Goal: Information Seeking & Learning: Learn about a topic

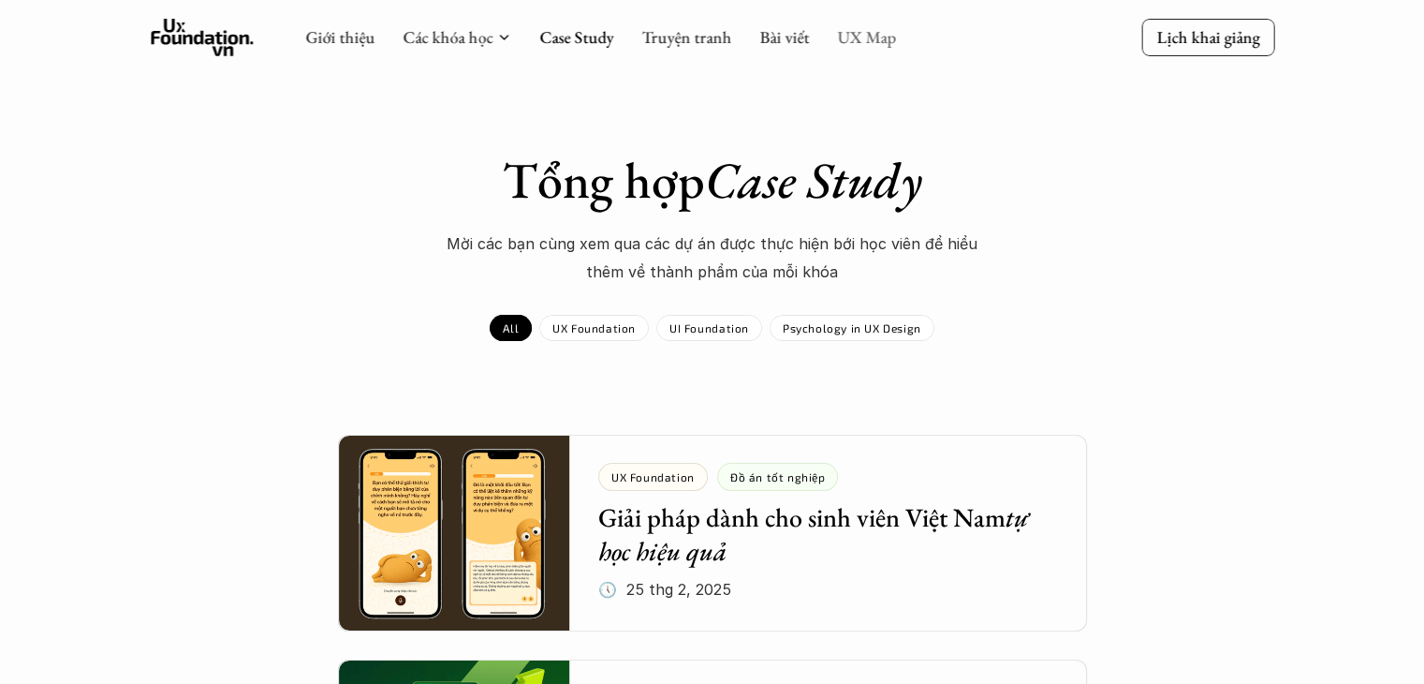
click at [880, 35] on link "UX Map" at bounding box center [866, 37] width 59 height 22
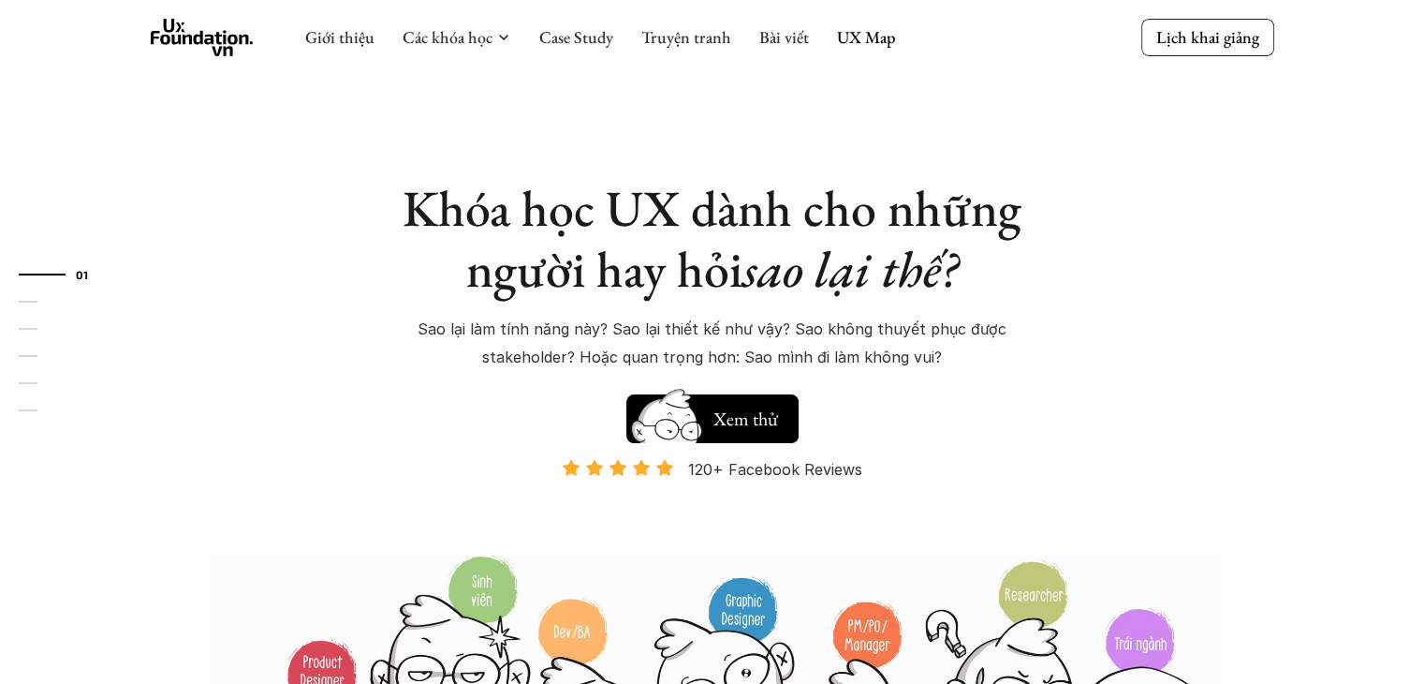
click at [880, 35] on link "UX Map" at bounding box center [866, 37] width 59 height 22
click at [867, 42] on link "UX Map" at bounding box center [866, 37] width 59 height 22
click at [852, 26] on div "Giới thiệu Các khóa học Case Study Truyện tranh Bài viết UX Map" at bounding box center [600, 37] width 591 height 37
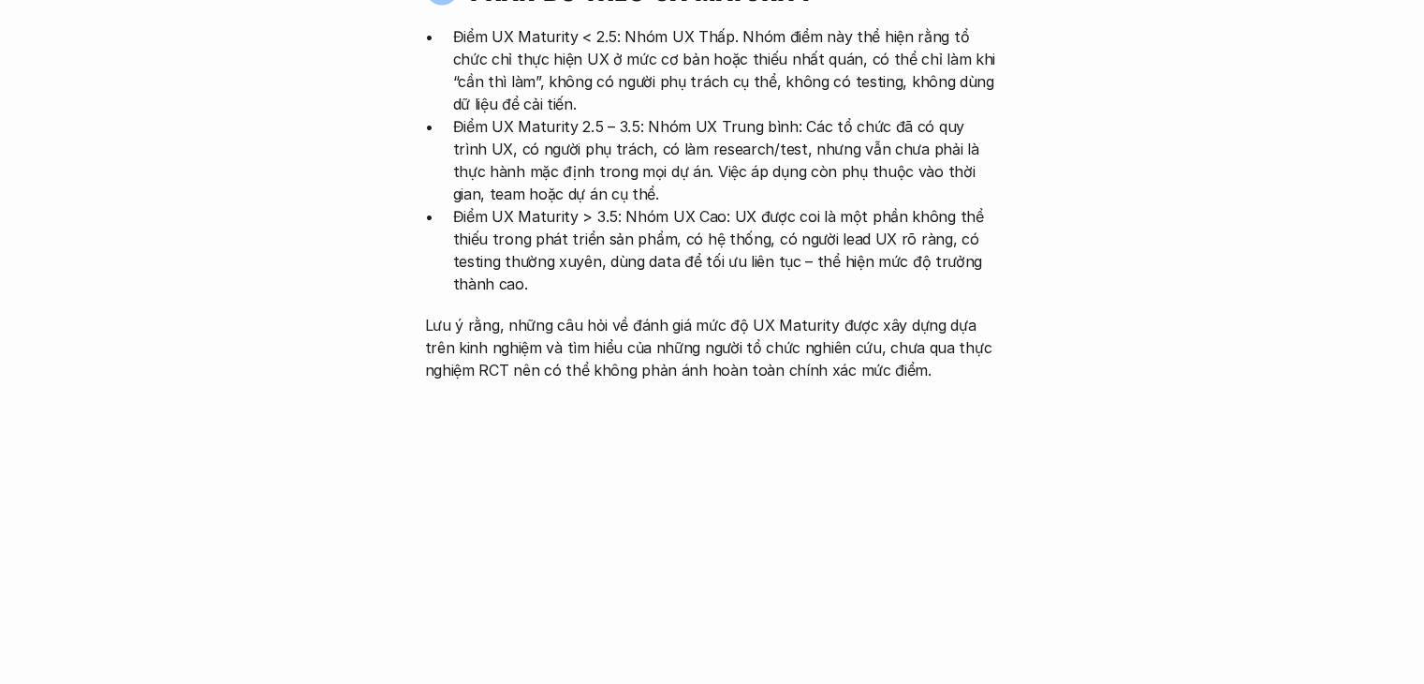
scroll to position [4307, 0]
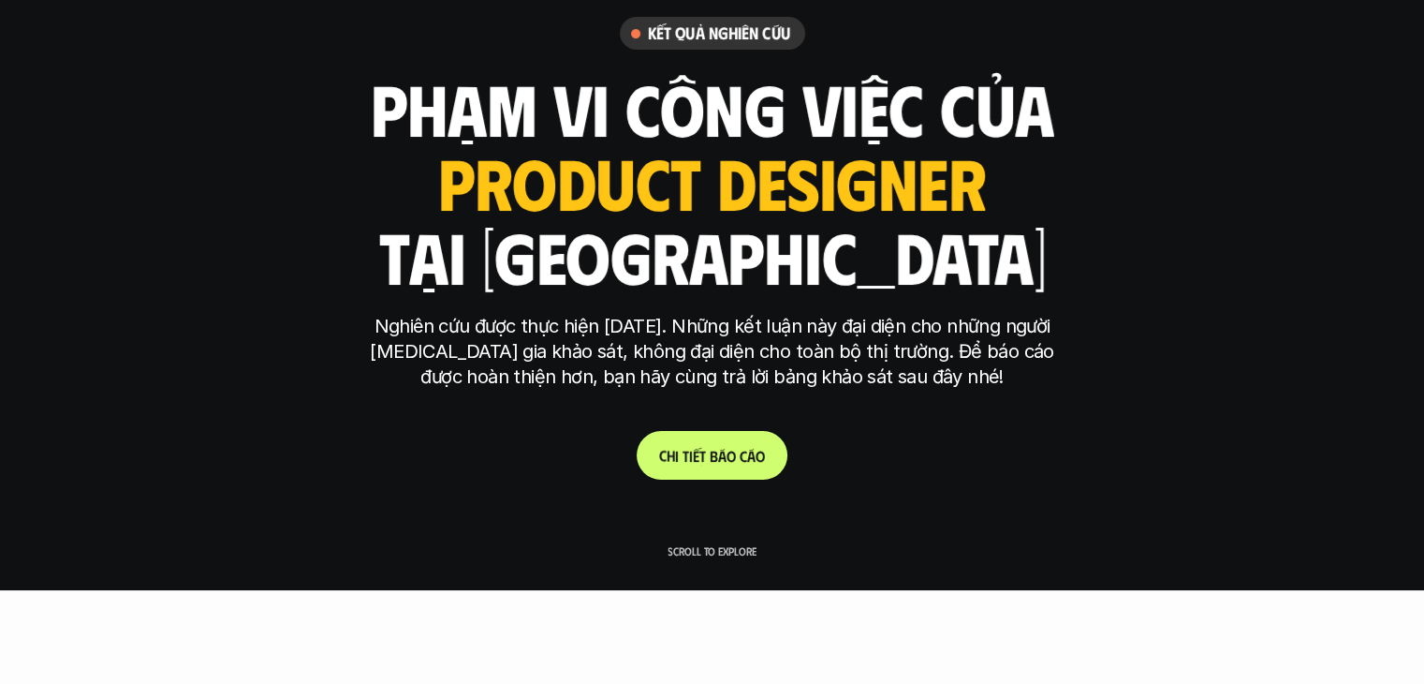
click at [699, 434] on link "C h i t i ế t b á o c á o" at bounding box center [712, 455] width 151 height 49
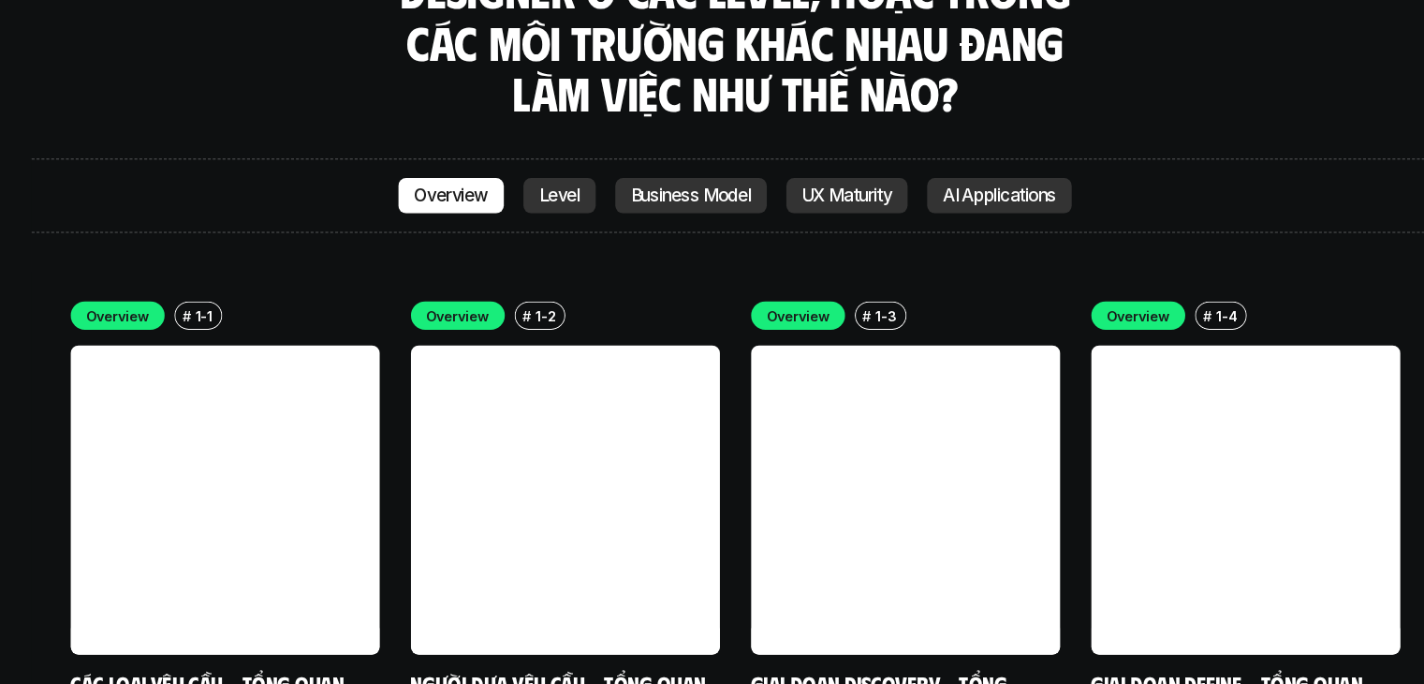
scroll to position [5195, 0]
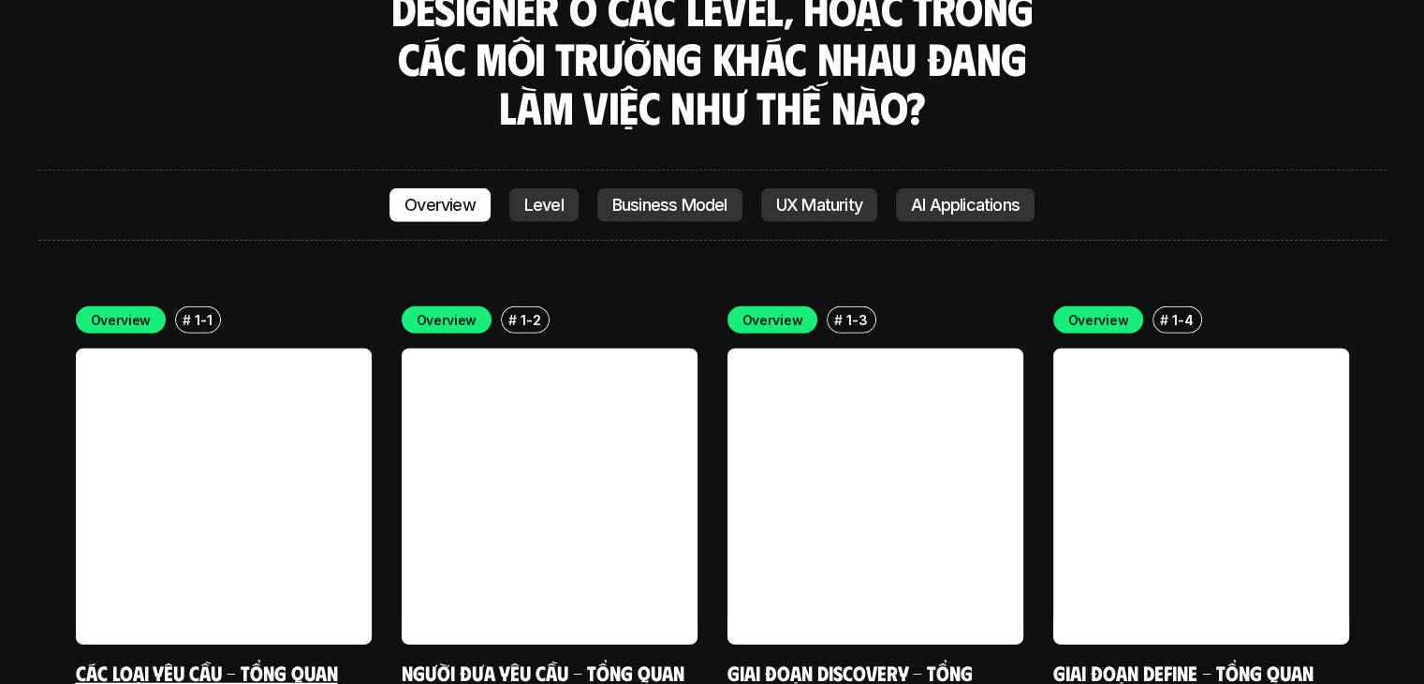
click at [286, 659] on link "Các loại yêu cầu - Tổng quan" at bounding box center [207, 671] width 262 height 25
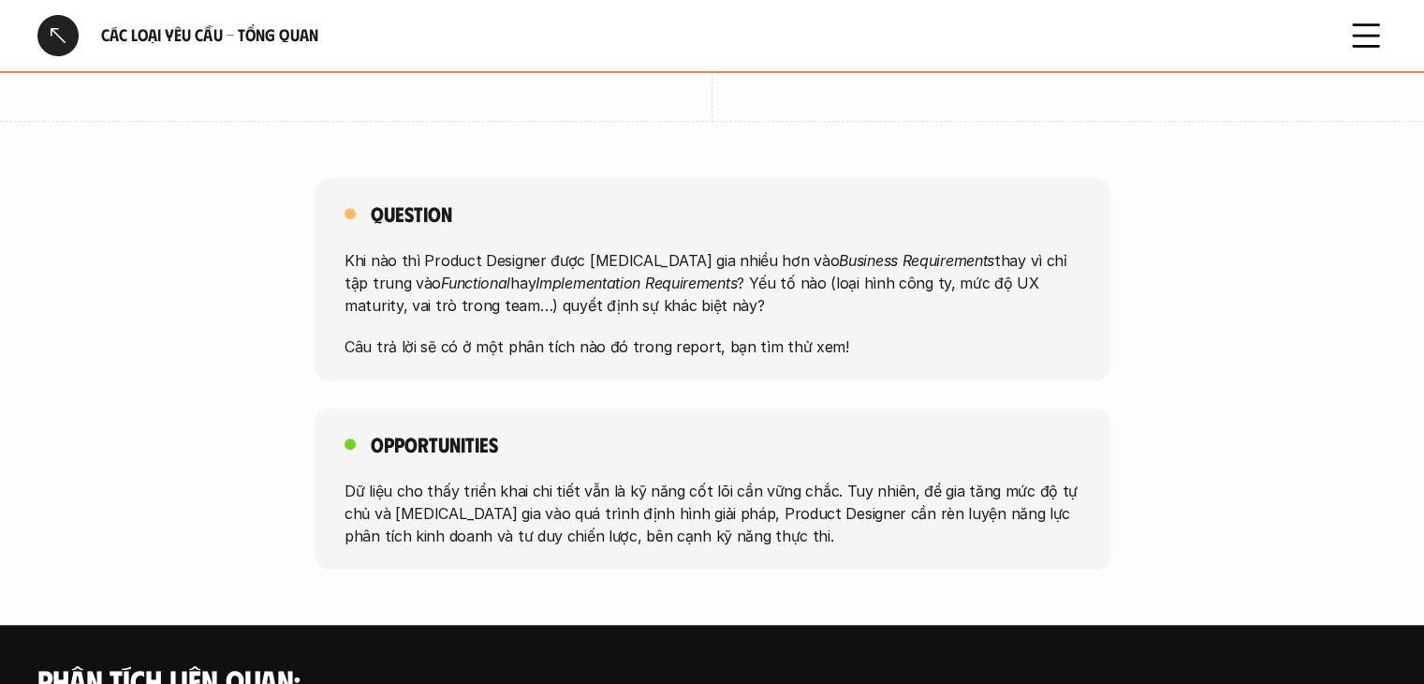
scroll to position [1311, 0]
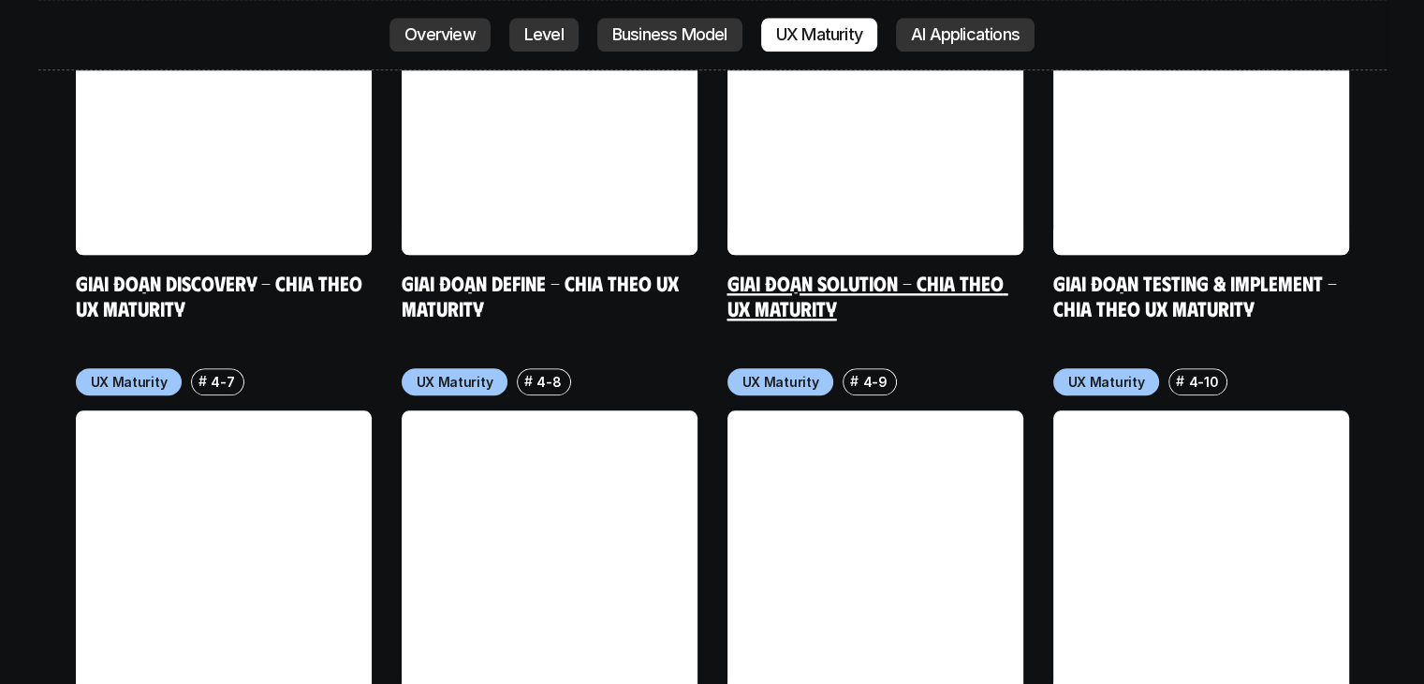
scroll to position [9783, 0]
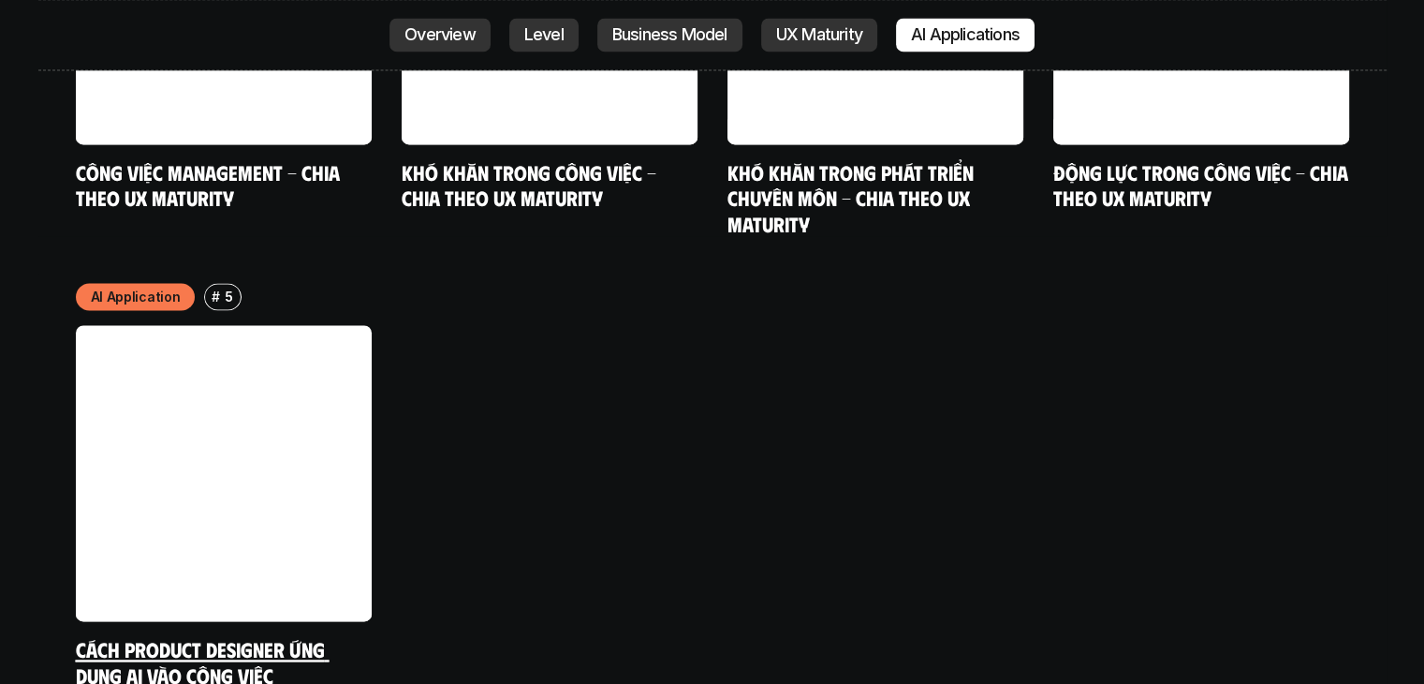
click at [233, 454] on link at bounding box center [224, 473] width 296 height 296
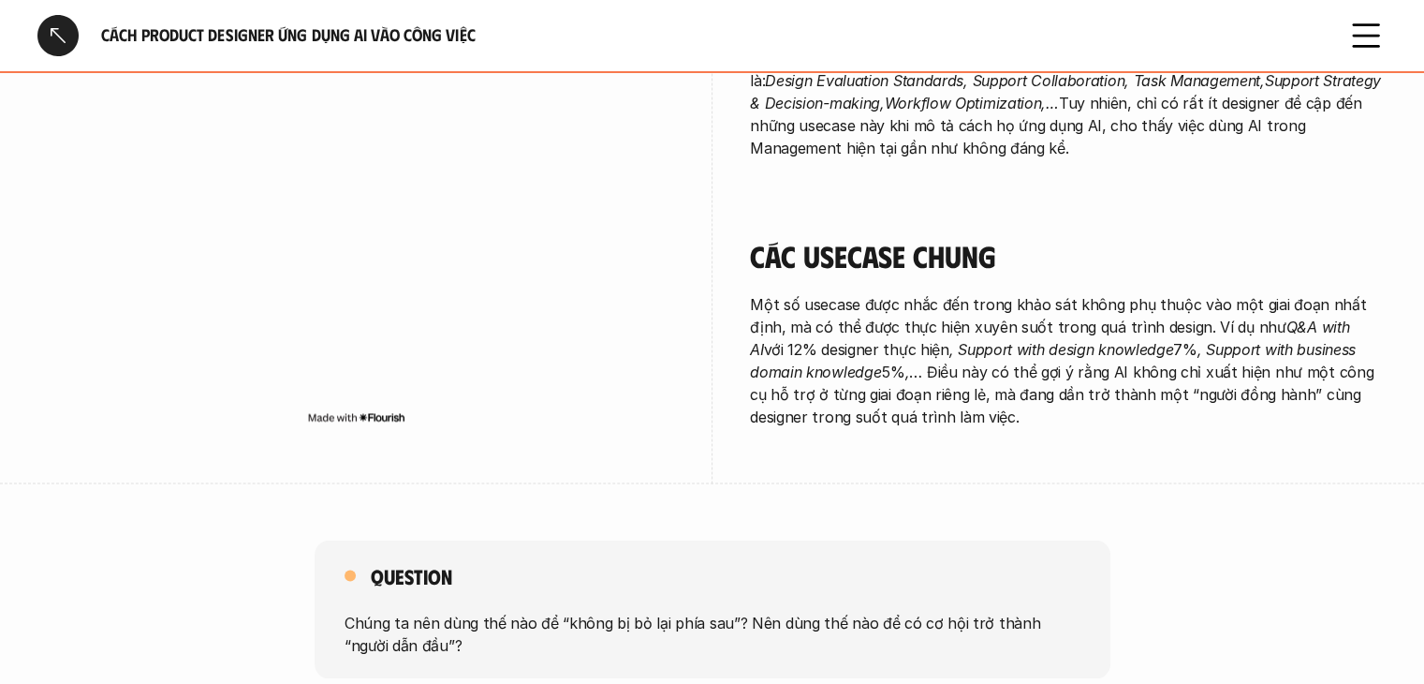
scroll to position [3882, 0]
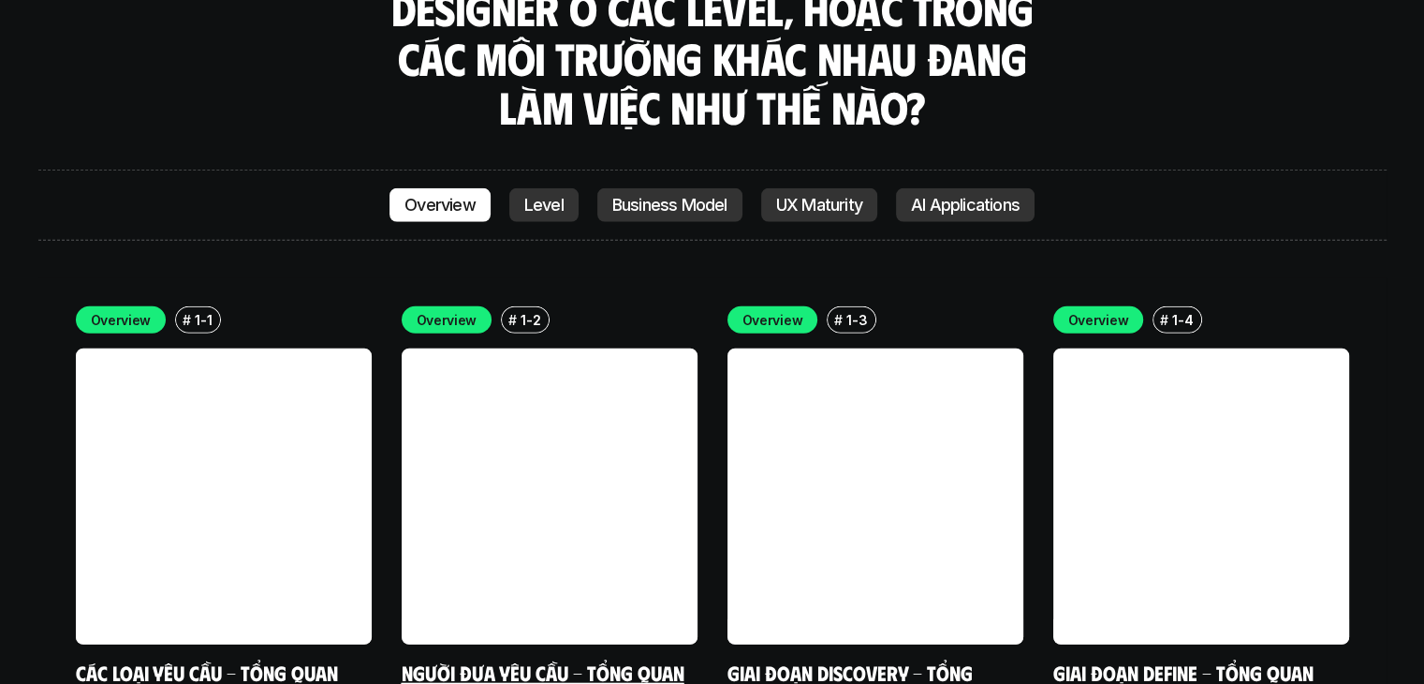
scroll to position [5101, 0]
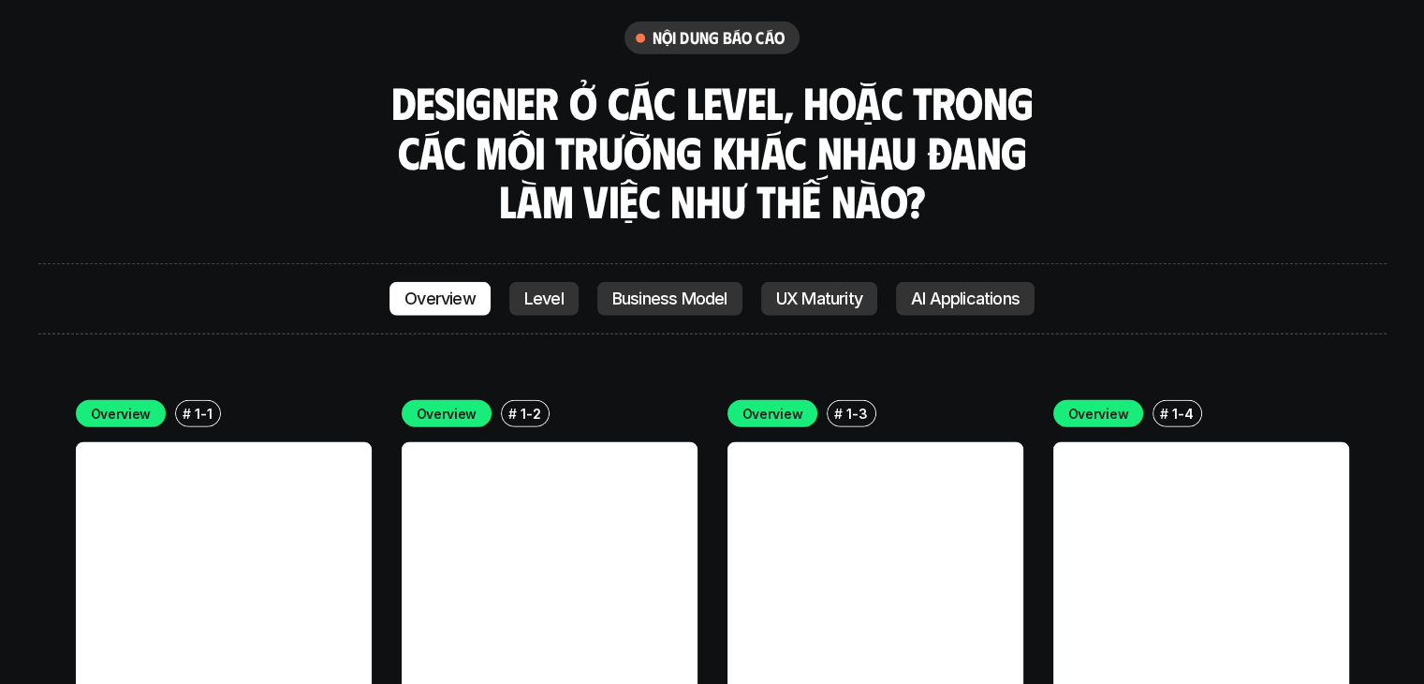
click at [613, 289] on p "Business Model" at bounding box center [669, 298] width 115 height 19
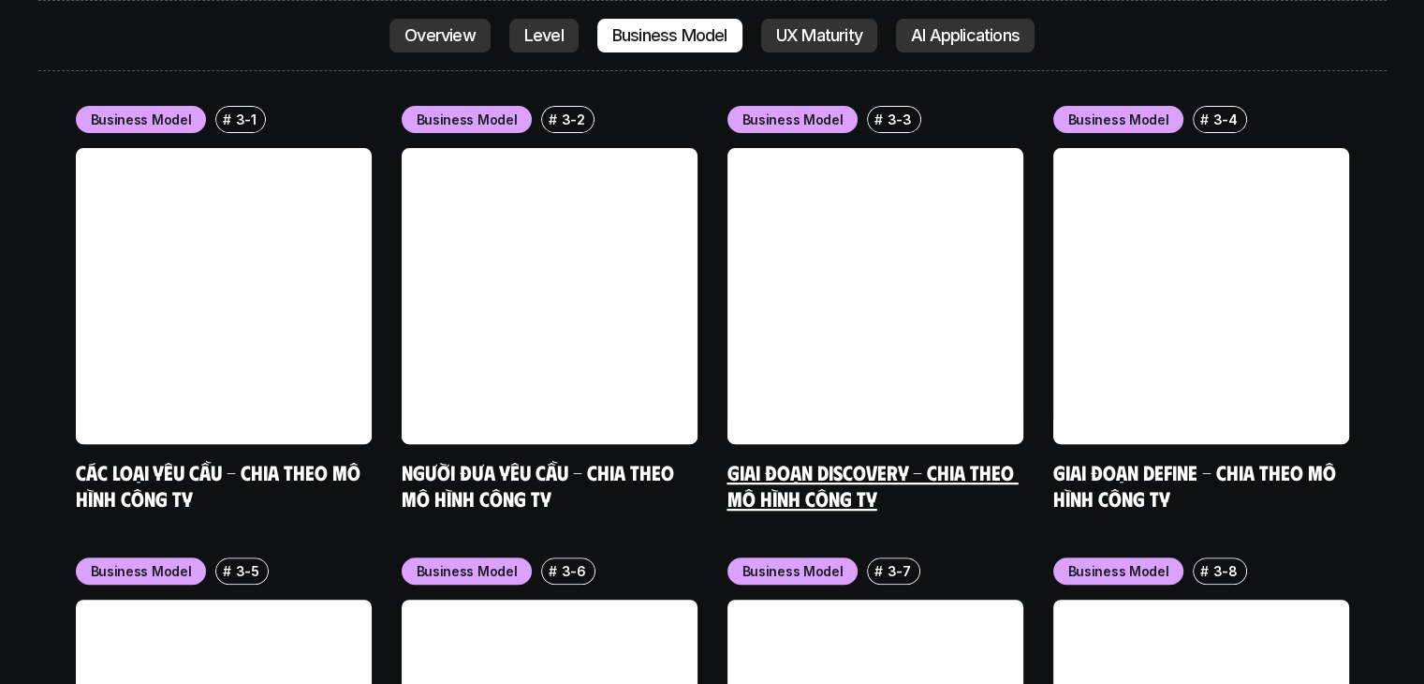
scroll to position [7746, 0]
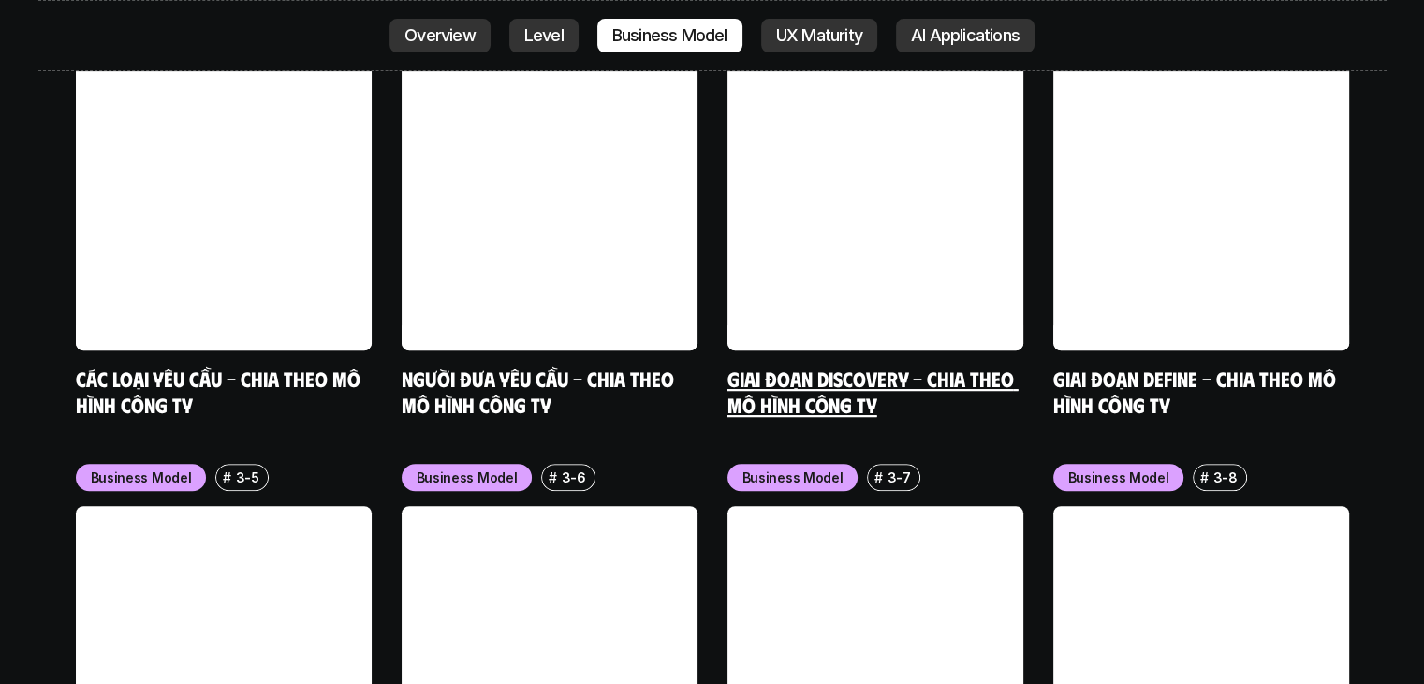
click at [801, 54] on link at bounding box center [876, 202] width 296 height 296
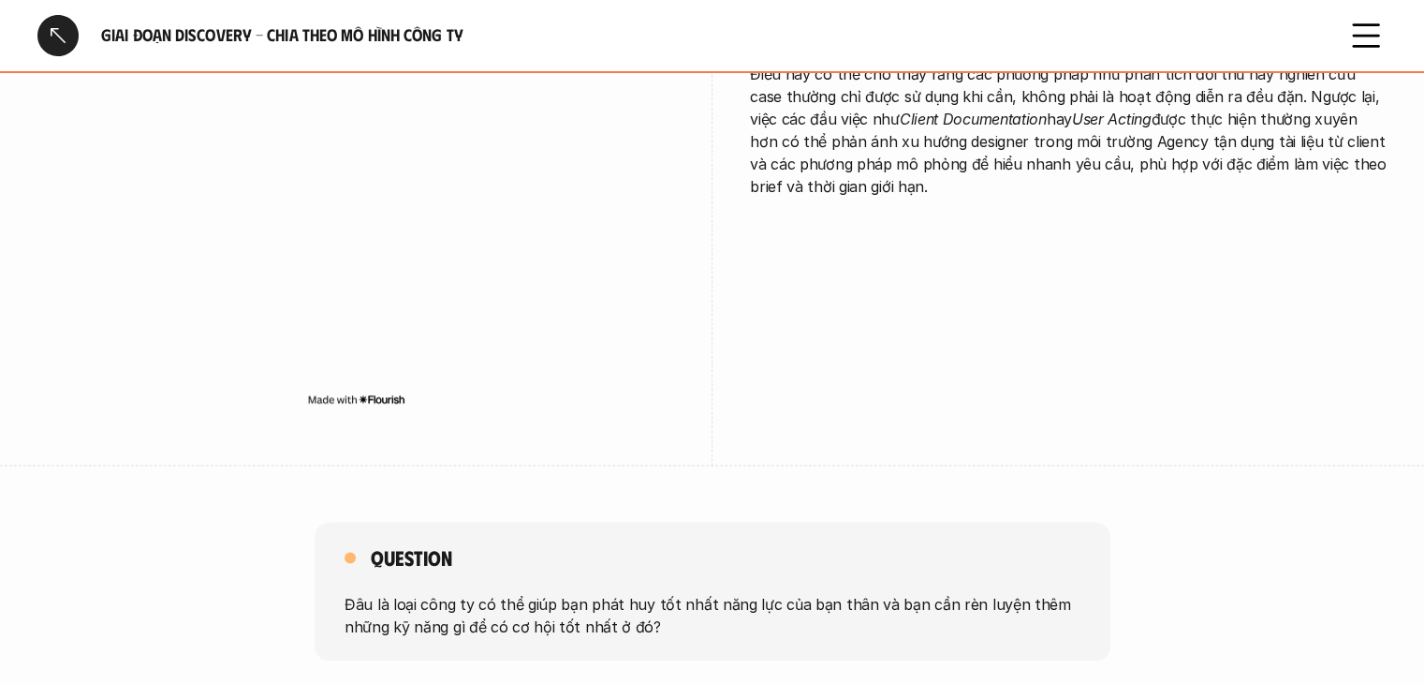
scroll to position [2716, 0]
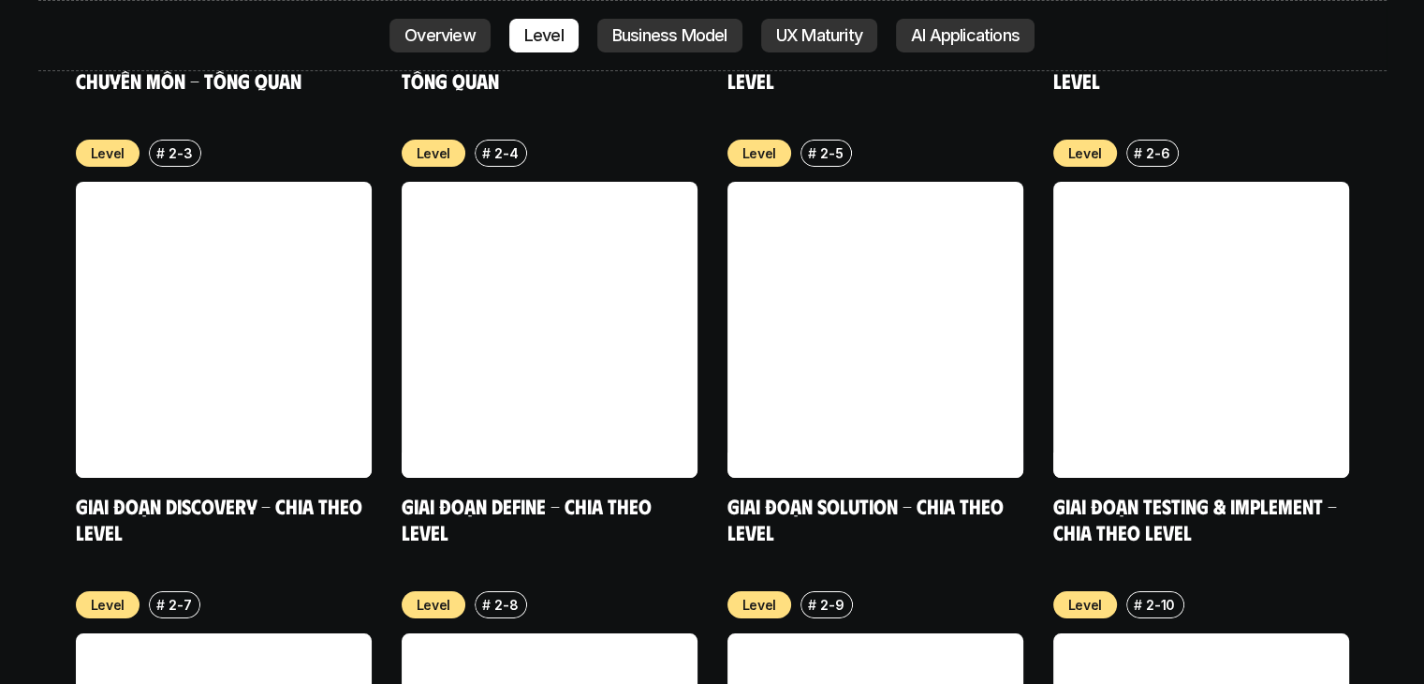
scroll to position [7184, 0]
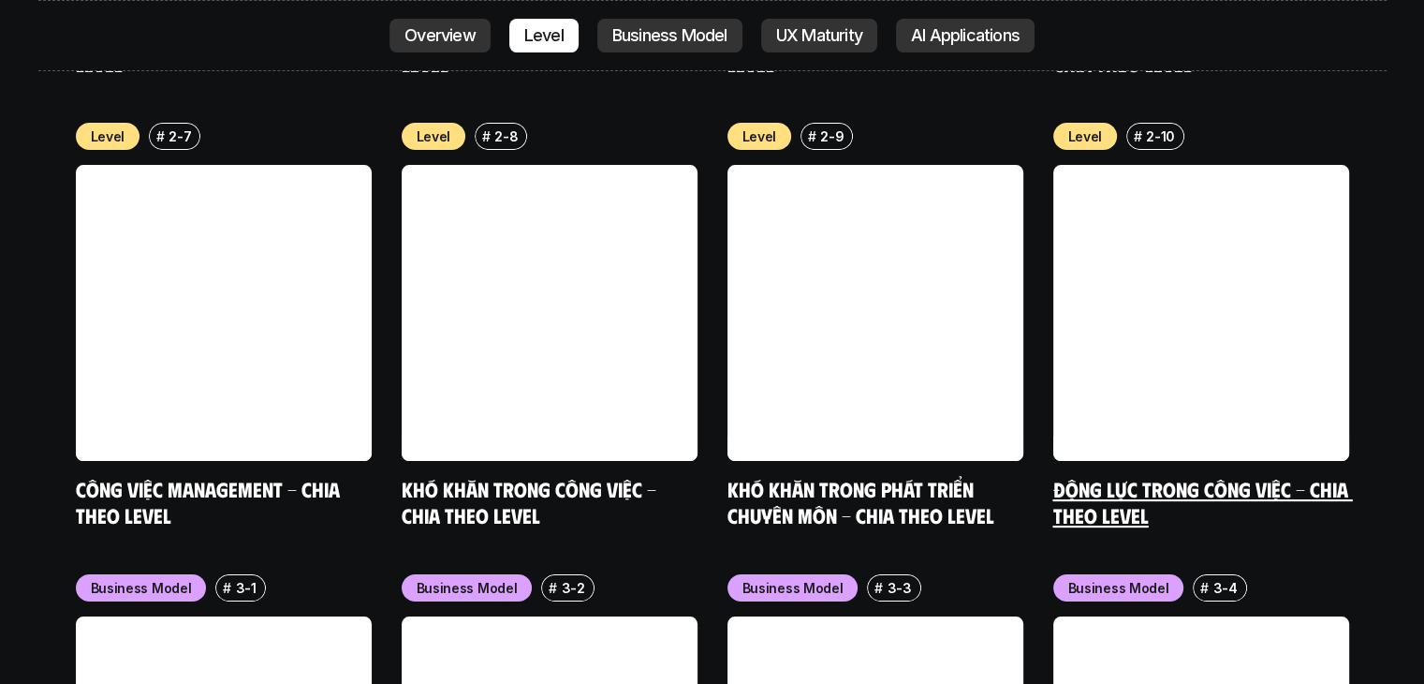
click at [1099, 353] on div "Level # 2-10 Động lực trong công việc - Chia theo Level" at bounding box center [1201, 325] width 296 height 405
click at [1101, 476] on link "Động lực trong công việc - Chia theo Level" at bounding box center [1203, 502] width 300 height 52
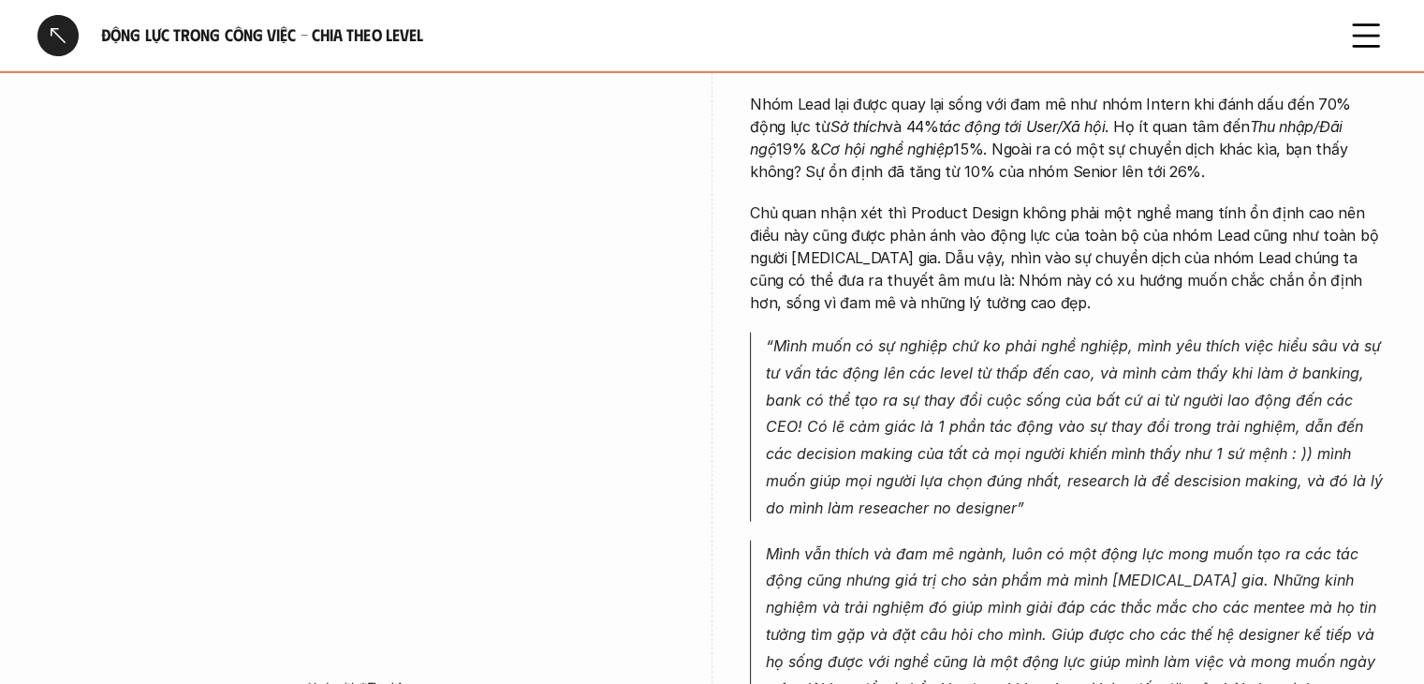
scroll to position [5057, 0]
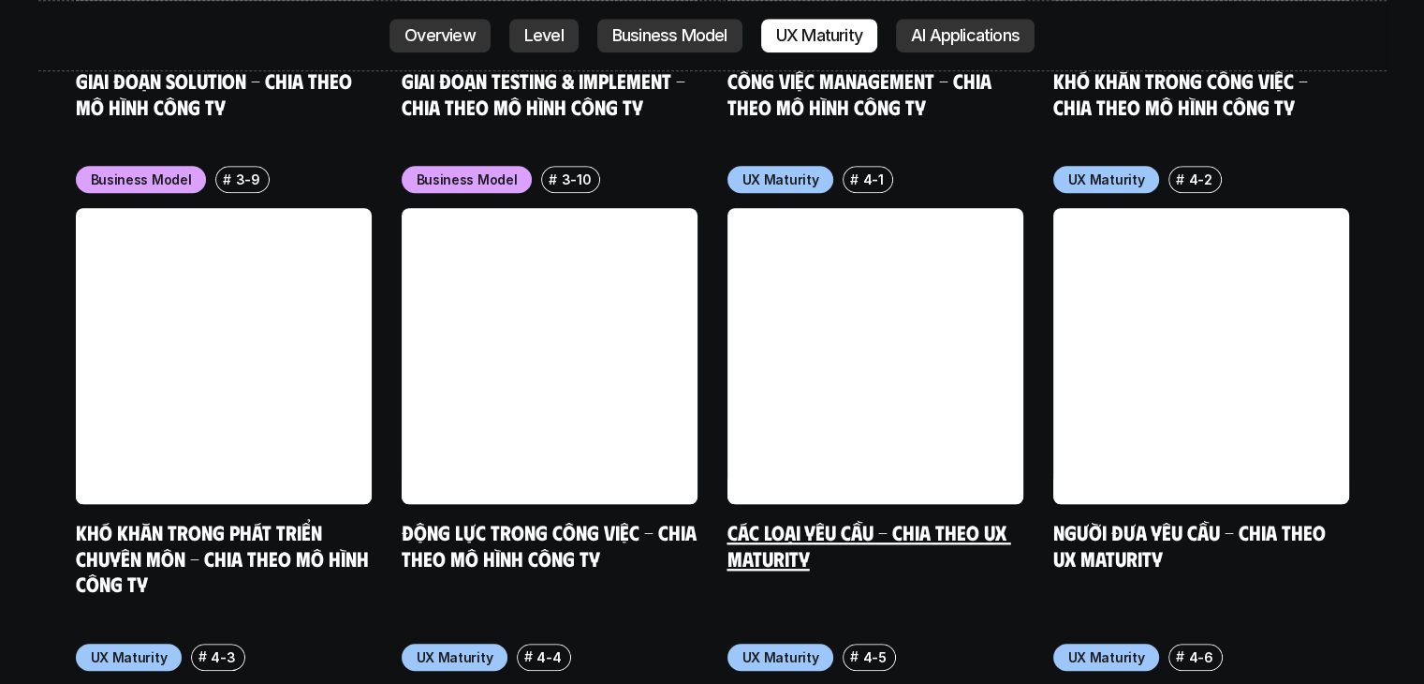
scroll to position [7933, 0]
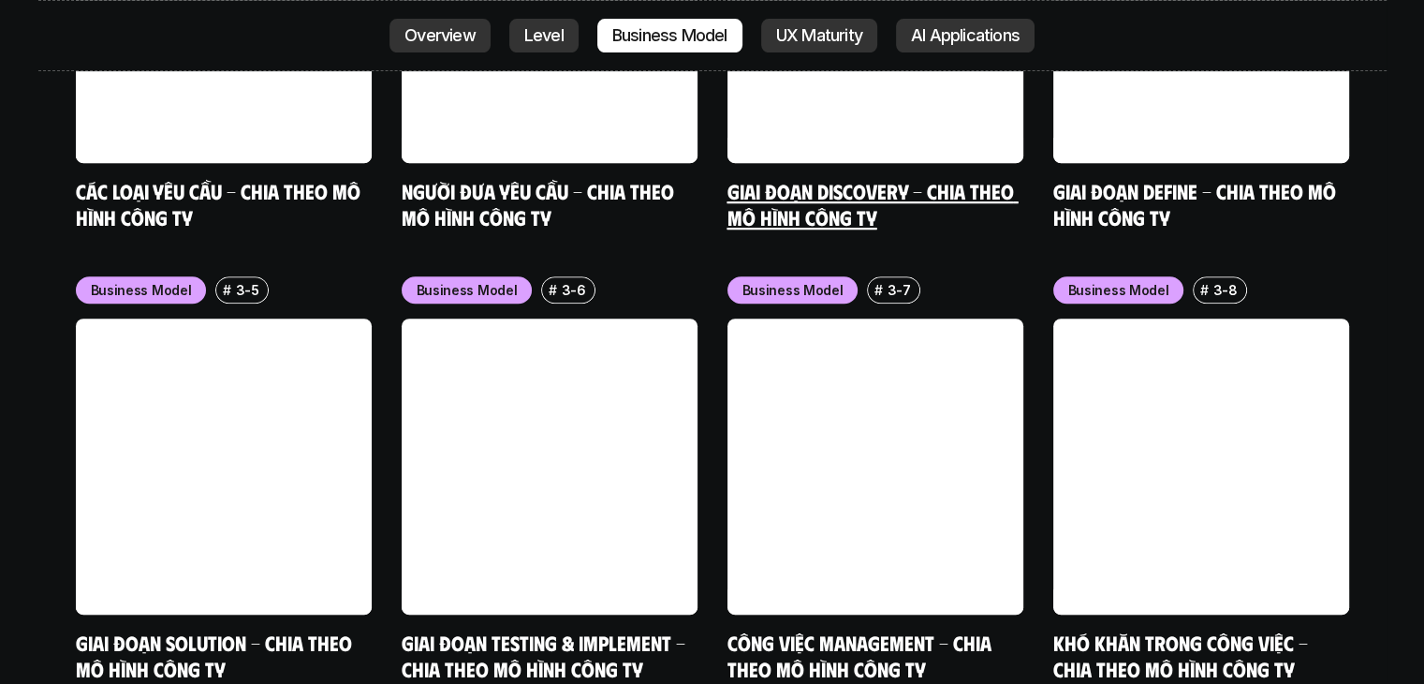
click at [882, 42] on link at bounding box center [876, 15] width 296 height 296
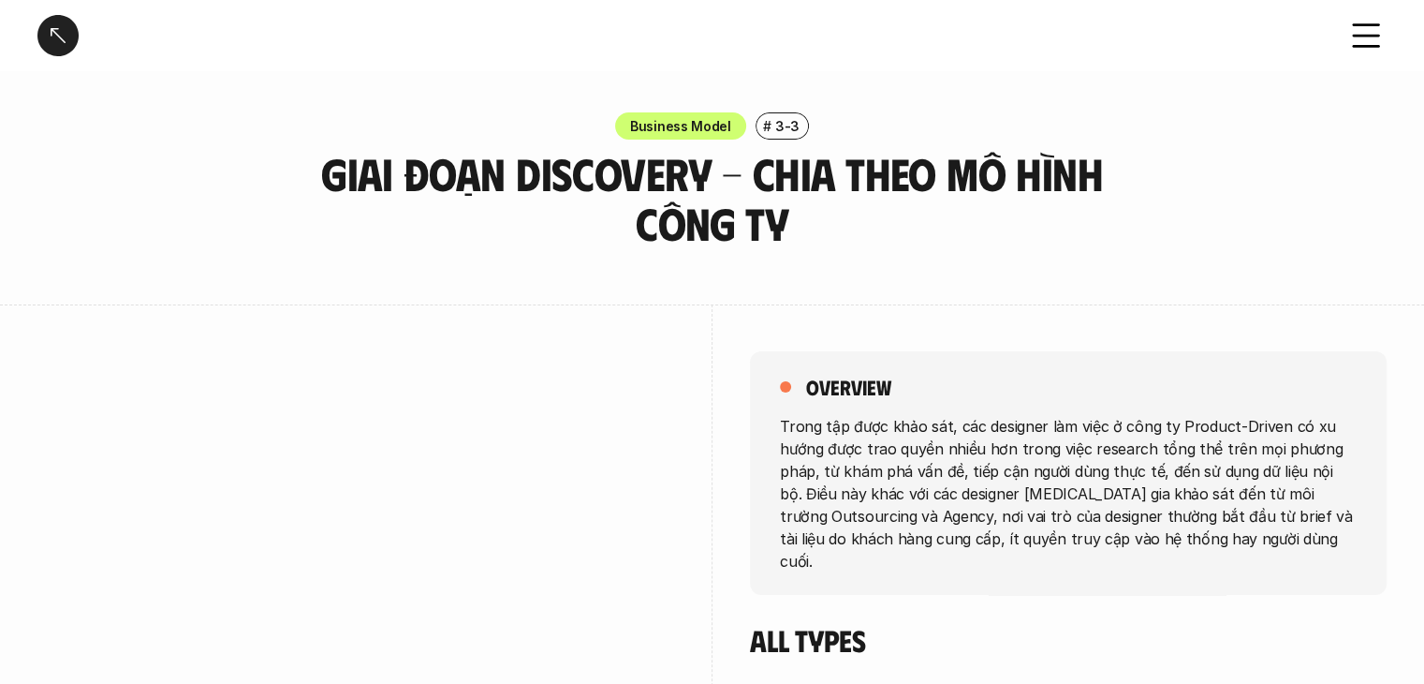
click at [71, 43] on div at bounding box center [57, 35] width 41 height 41
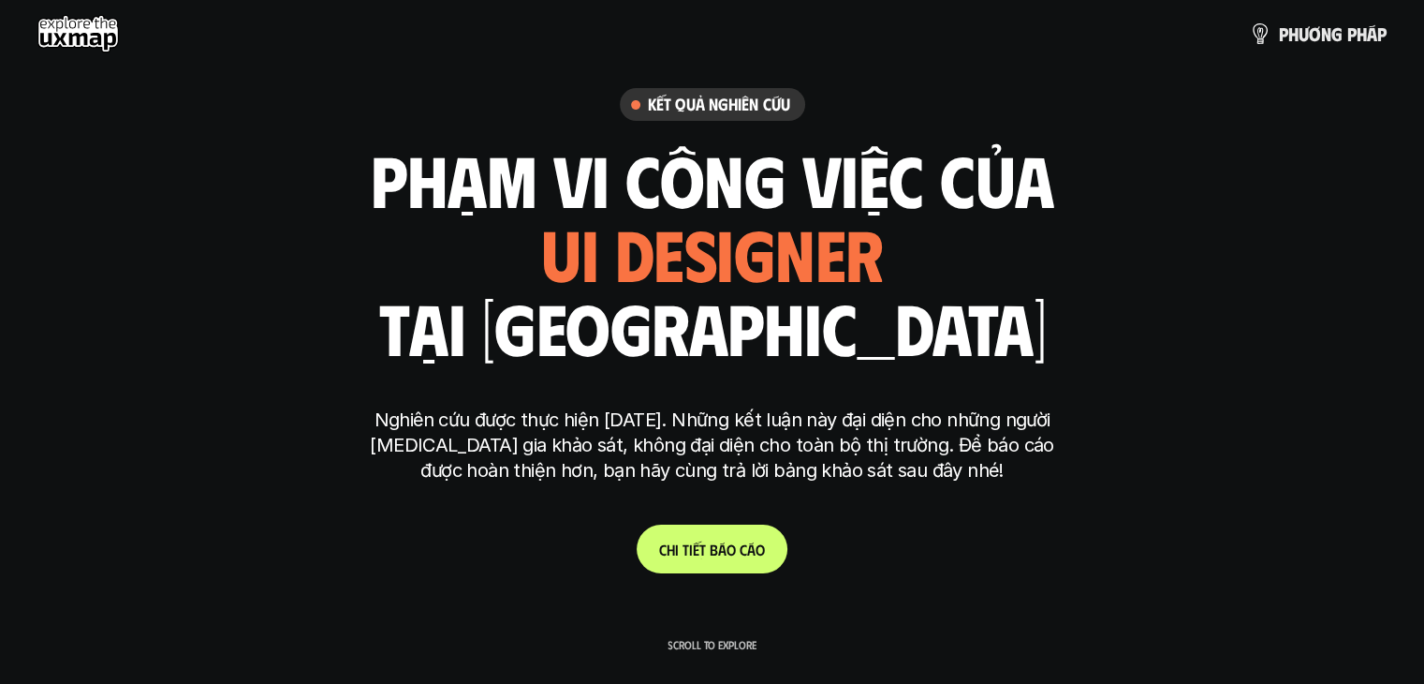
scroll to position [5282, 0]
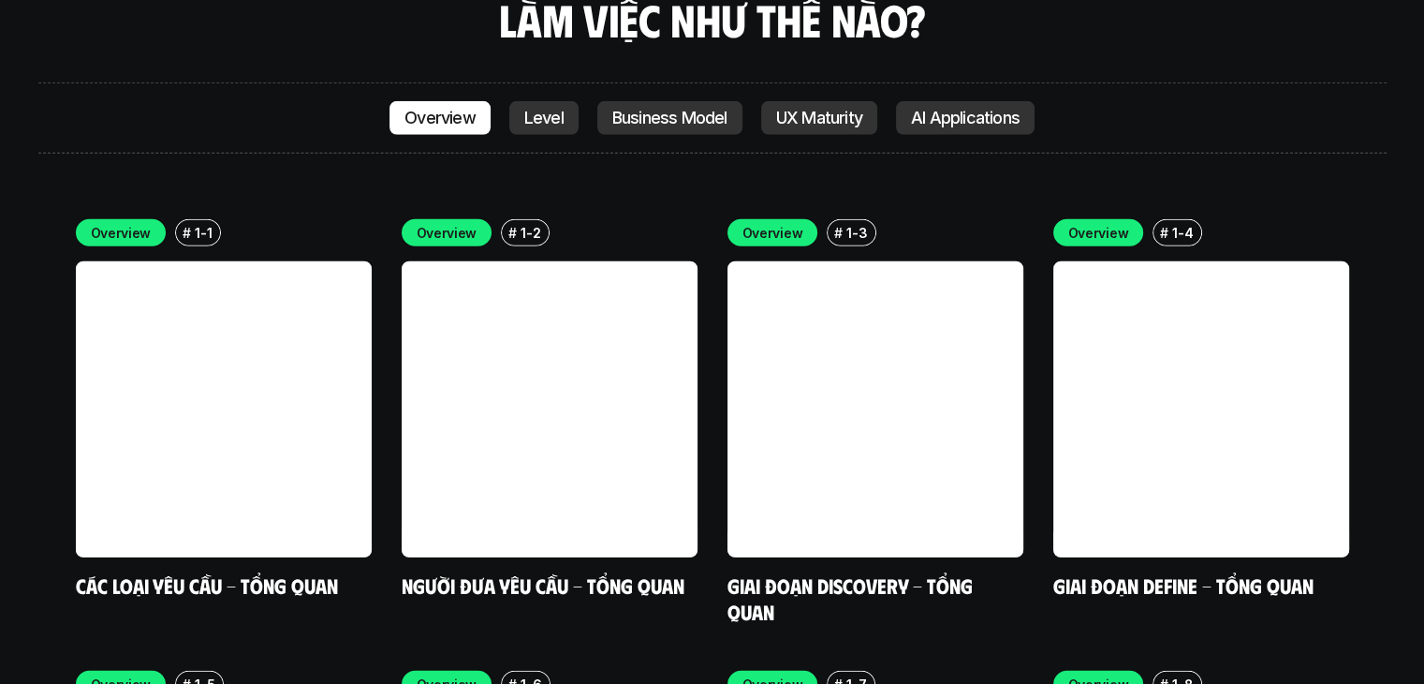
click at [847, 109] on p "UX Maturity" at bounding box center [819, 118] width 86 height 19
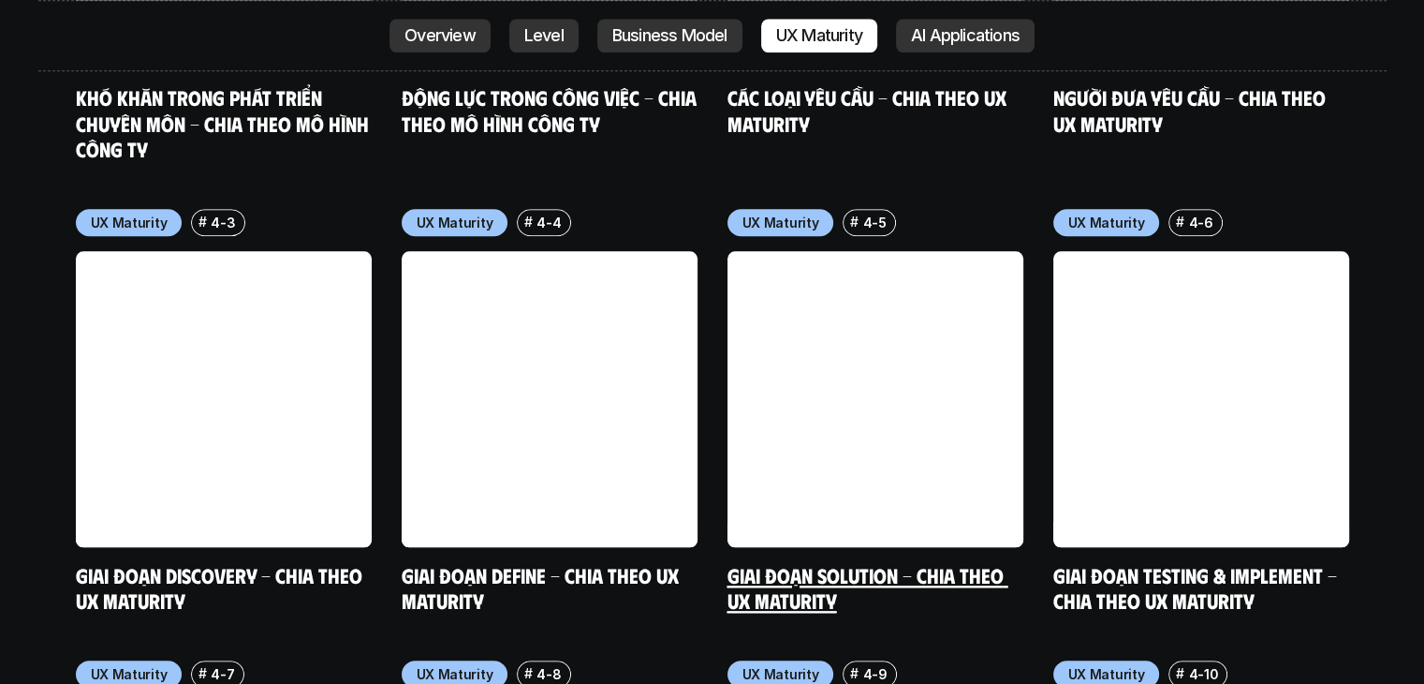
scroll to position [9491, 0]
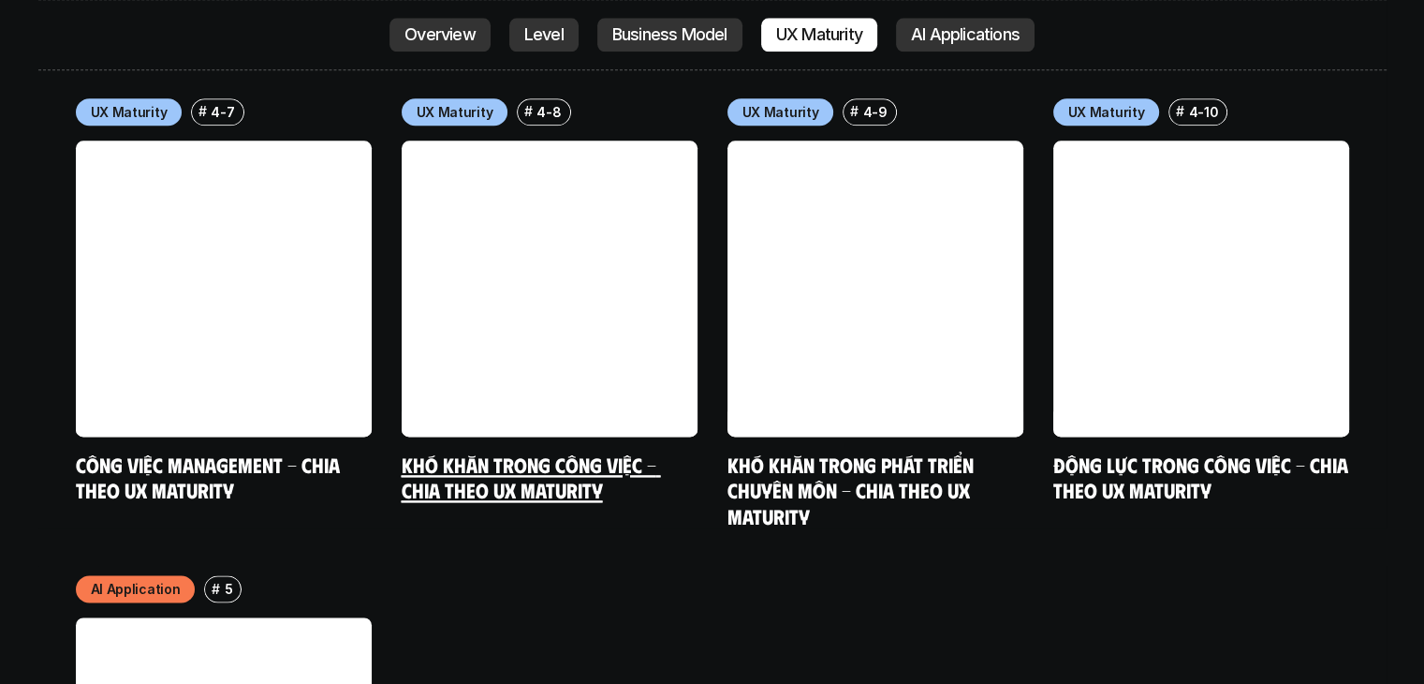
drag, startPoint x: 592, startPoint y: 363, endPoint x: 1052, endPoint y: 478, distance: 473.7
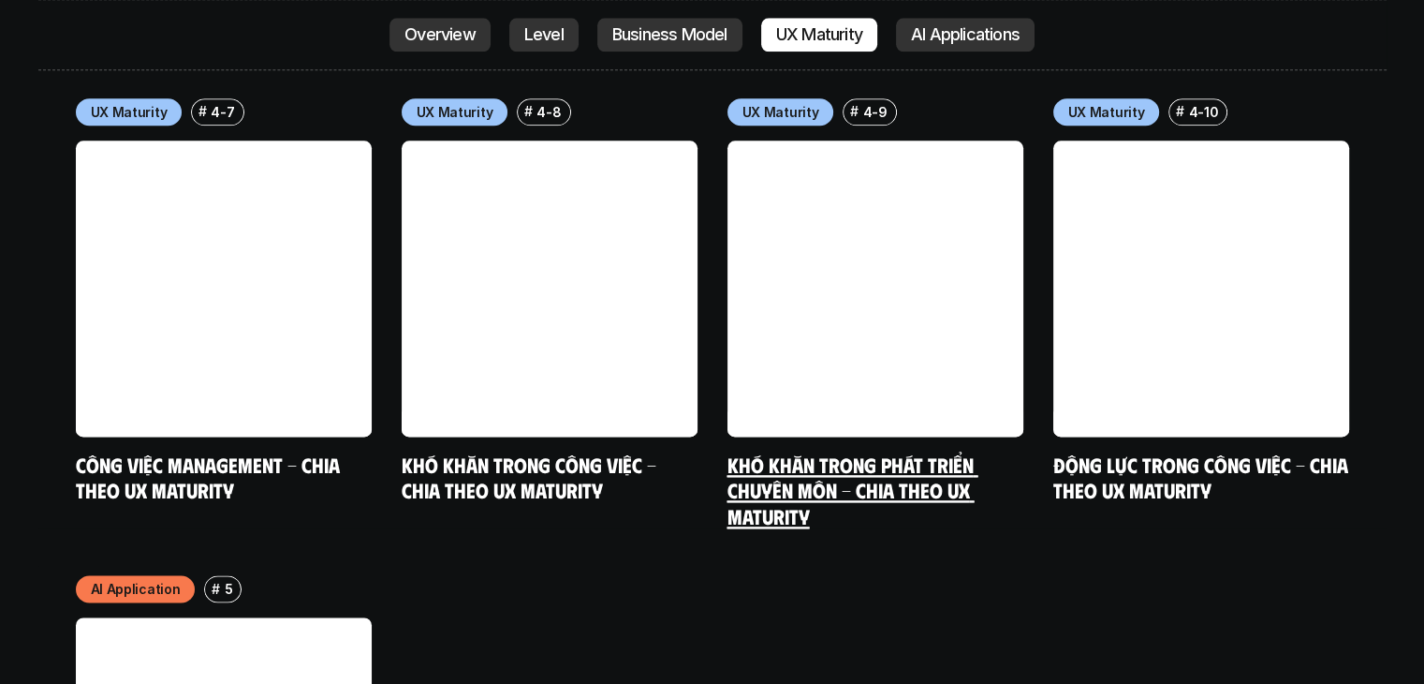
click at [931, 451] on h5 "Khó khăn trong phát triển chuyên môn - Chia theo UX Maturity" at bounding box center [876, 490] width 296 height 78
click at [808, 451] on link "Khó khăn trong phát triển chuyên môn - Chia theo UX Maturity" at bounding box center [853, 489] width 251 height 77
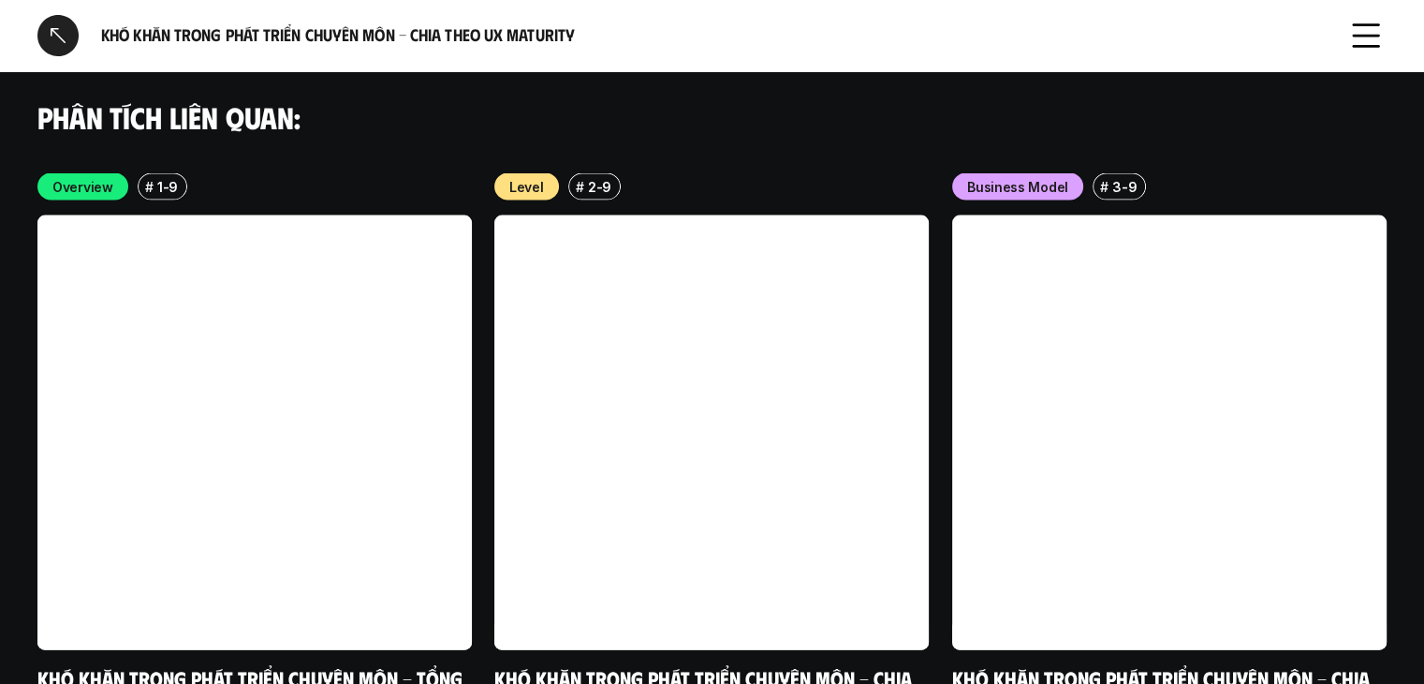
scroll to position [4329, 0]
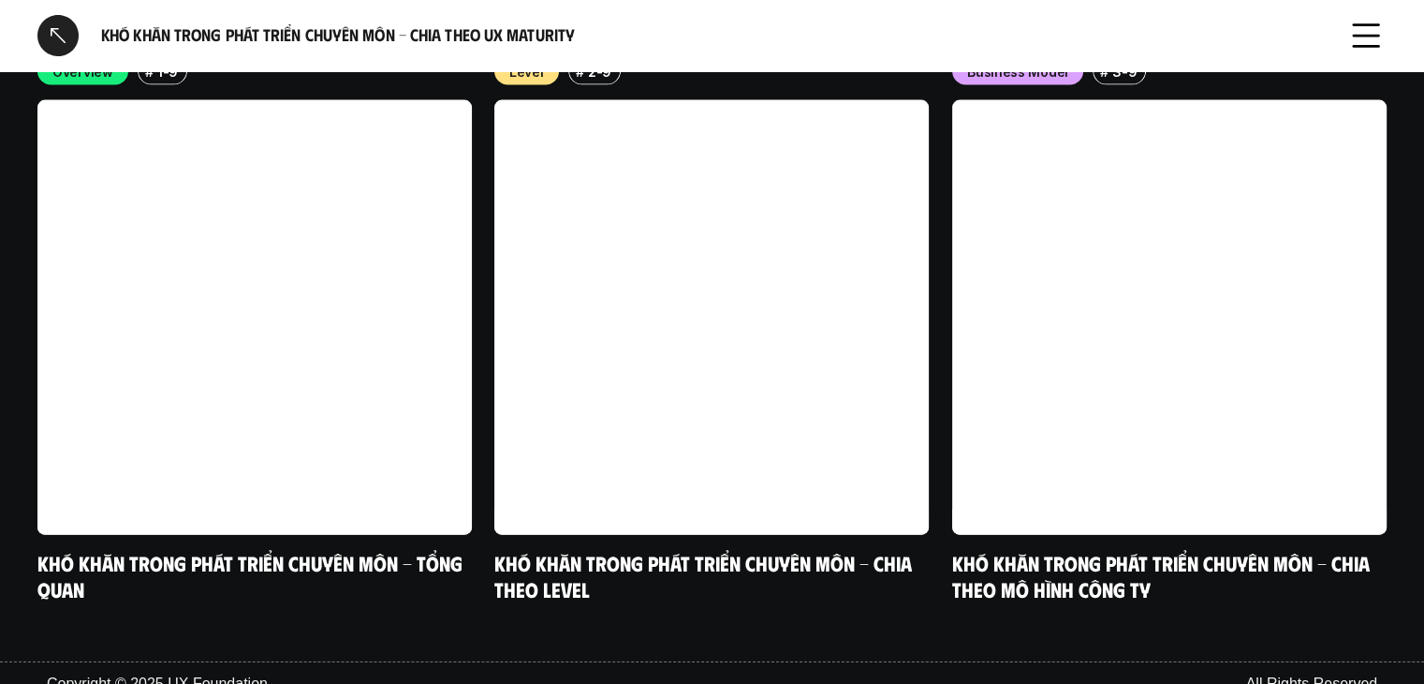
click at [413, 616] on div "Phân tích liên quan: Overview # 1-9 Khó khăn trong phát triển chuyên môn - Tổng…" at bounding box center [712, 326] width 1424 height 759
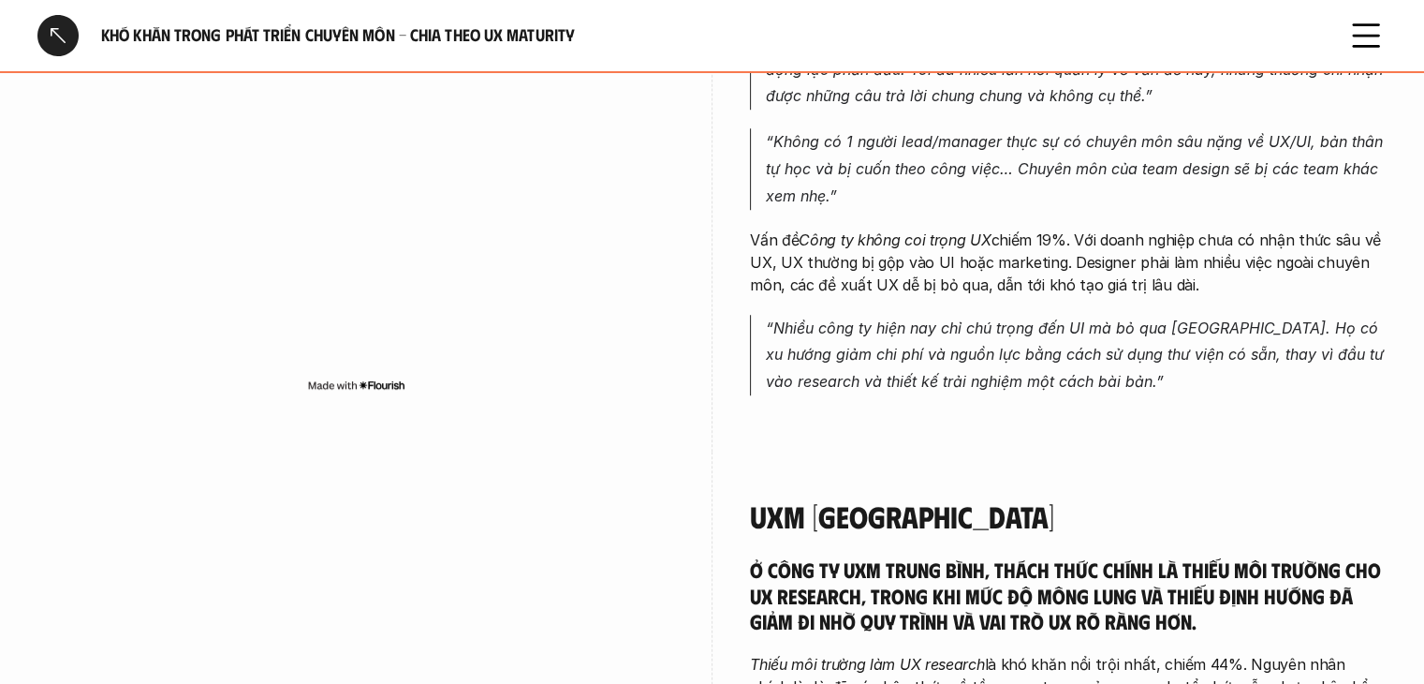
scroll to position [1052, 0]
